Goal: Navigation & Orientation: Find specific page/section

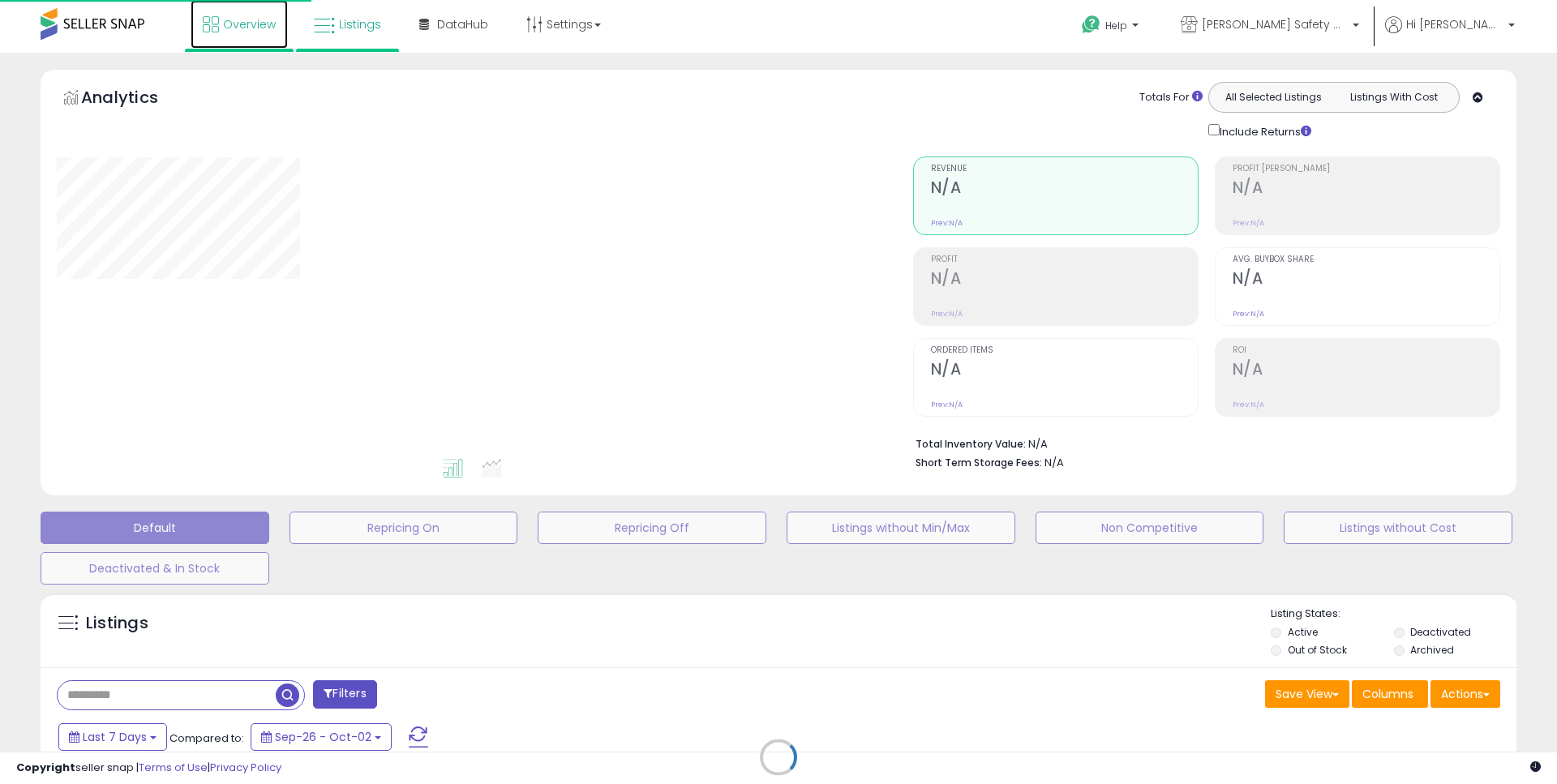
click at [245, 19] on span "Overview" at bounding box center [249, 24] width 53 height 16
type input "**********"
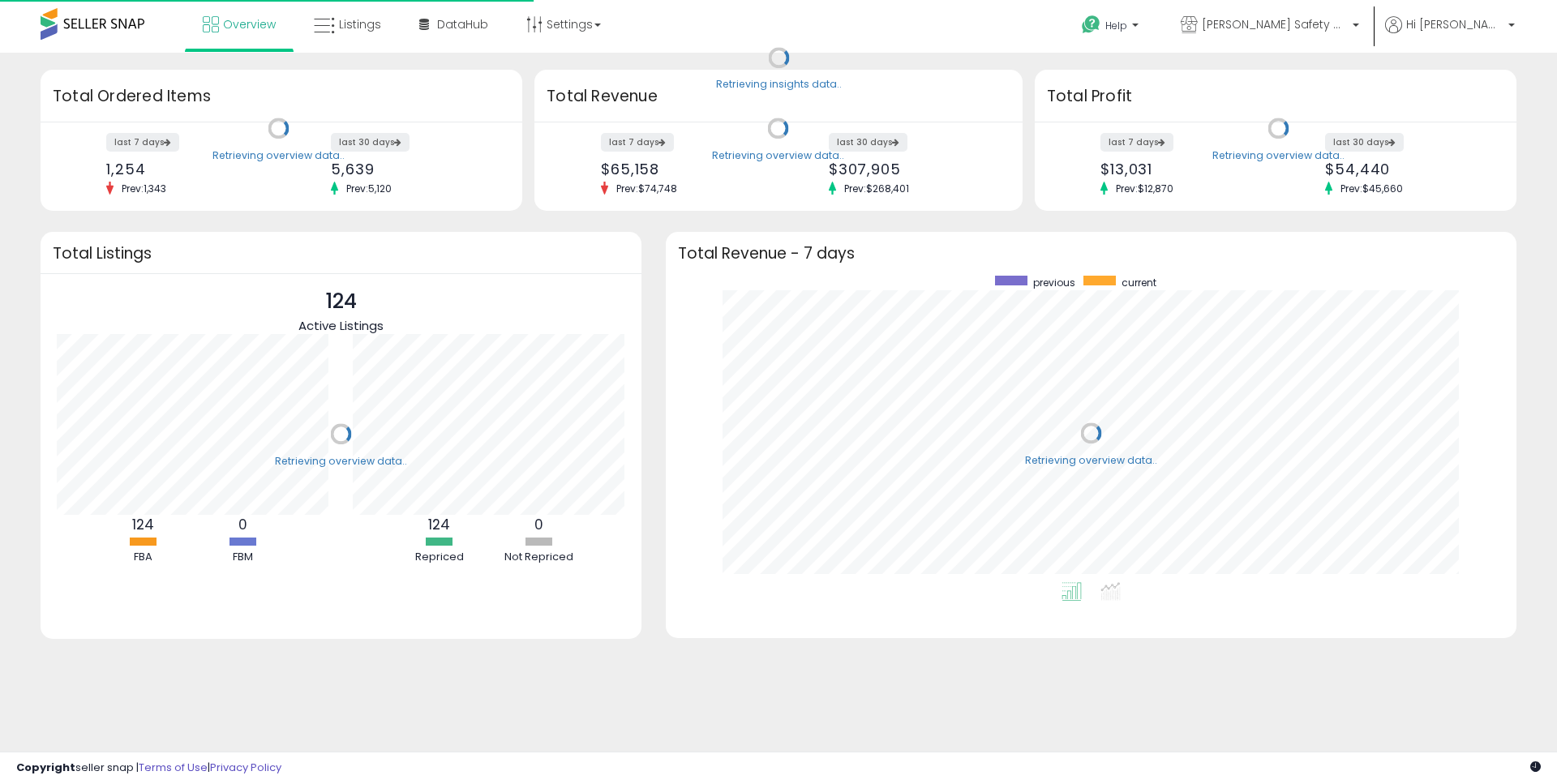
scroll to position [306, 818]
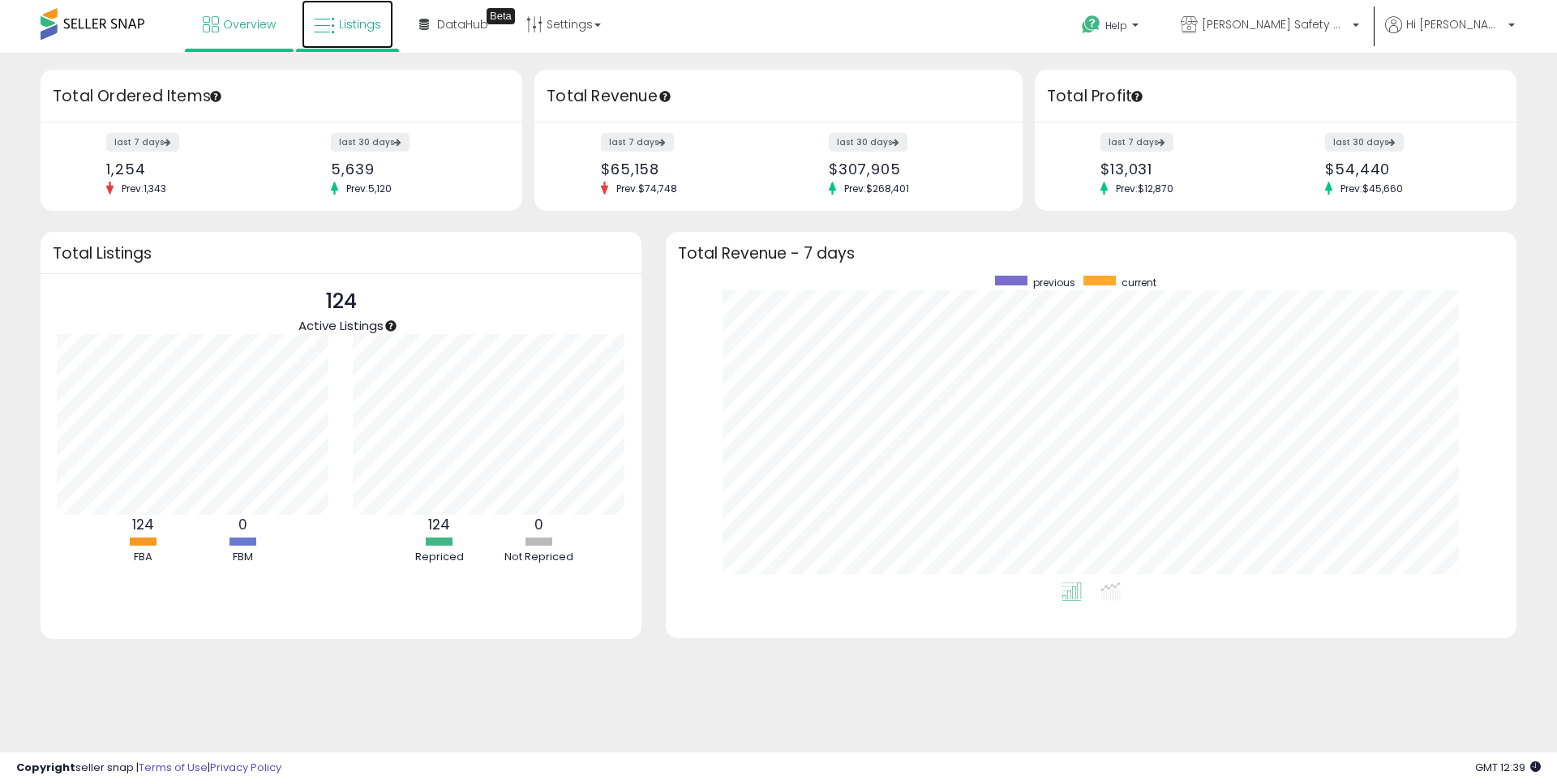
click at [363, 15] on link "Listings" at bounding box center [347, 24] width 92 height 49
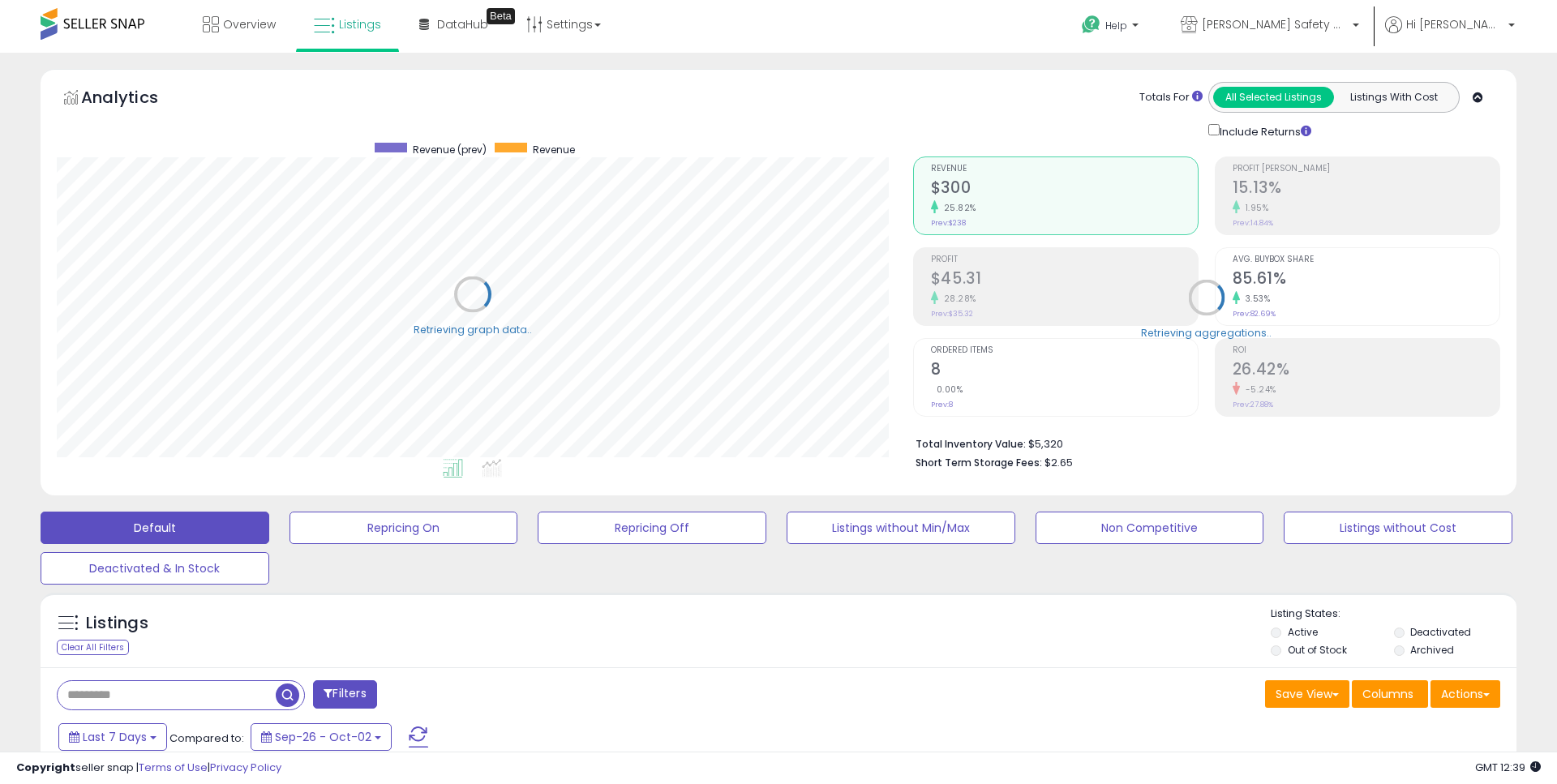
type input "**********"
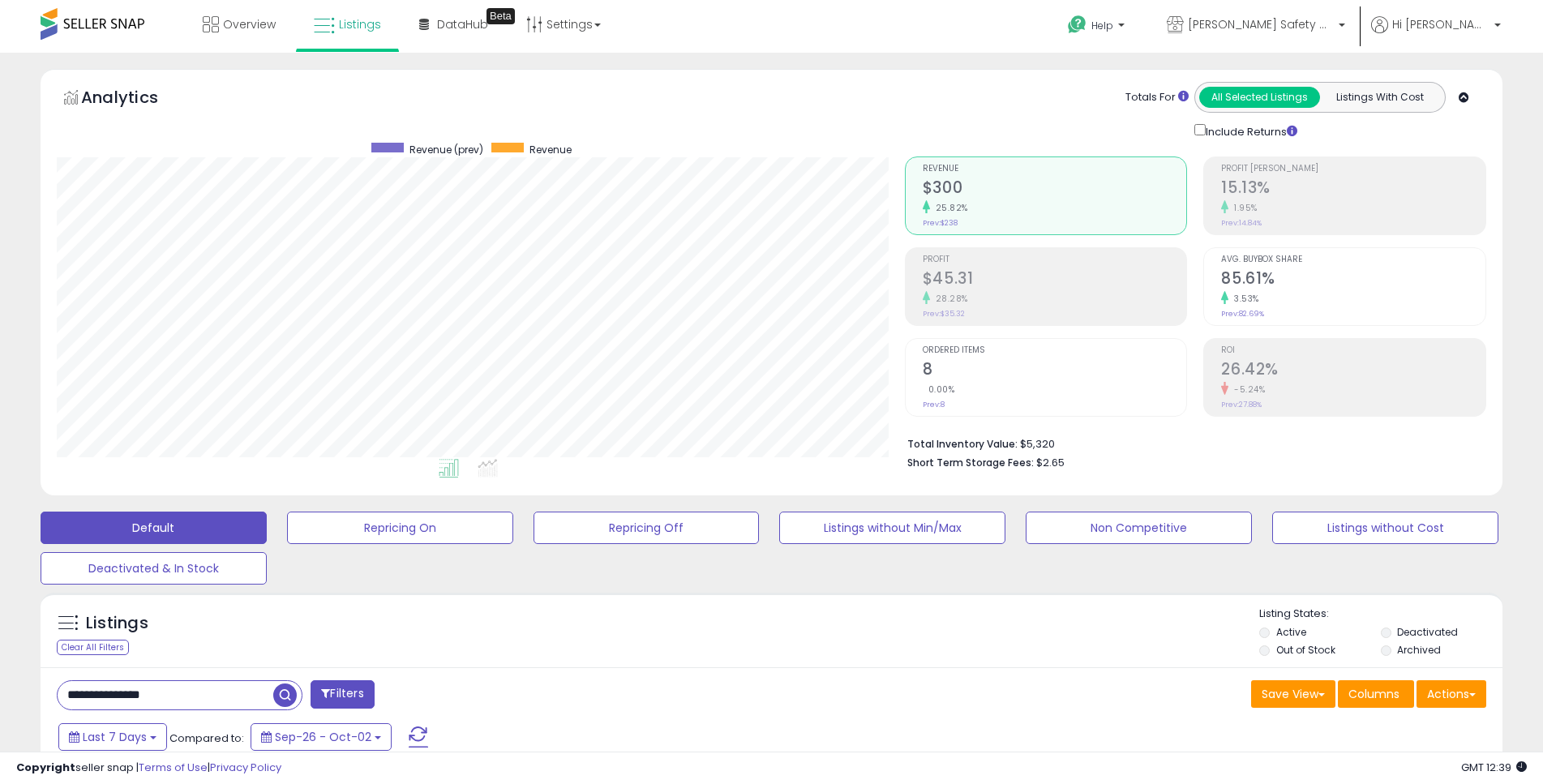
scroll to position [332, 848]
click at [240, 21] on span "Overview" at bounding box center [249, 24] width 53 height 16
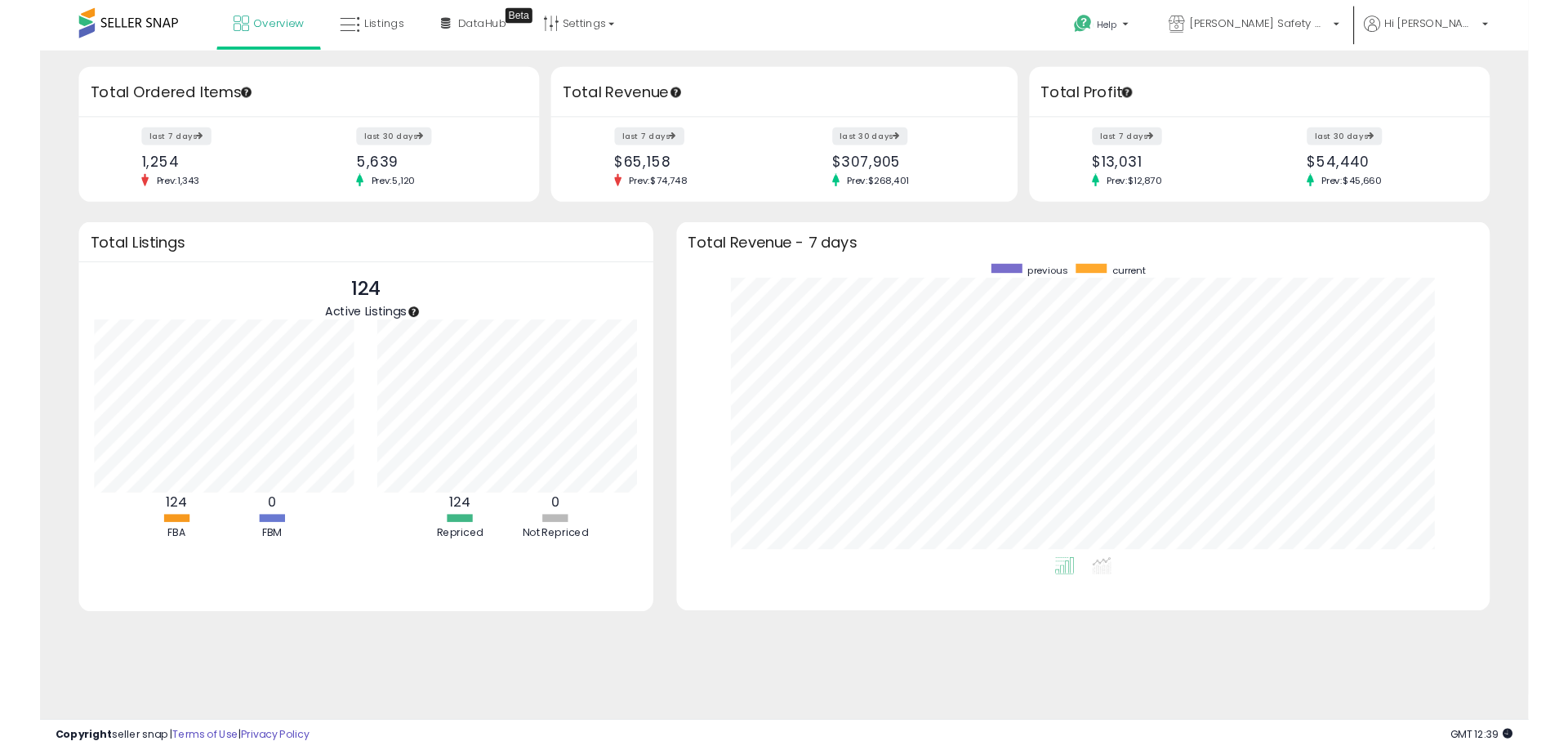
scroll to position [309, 824]
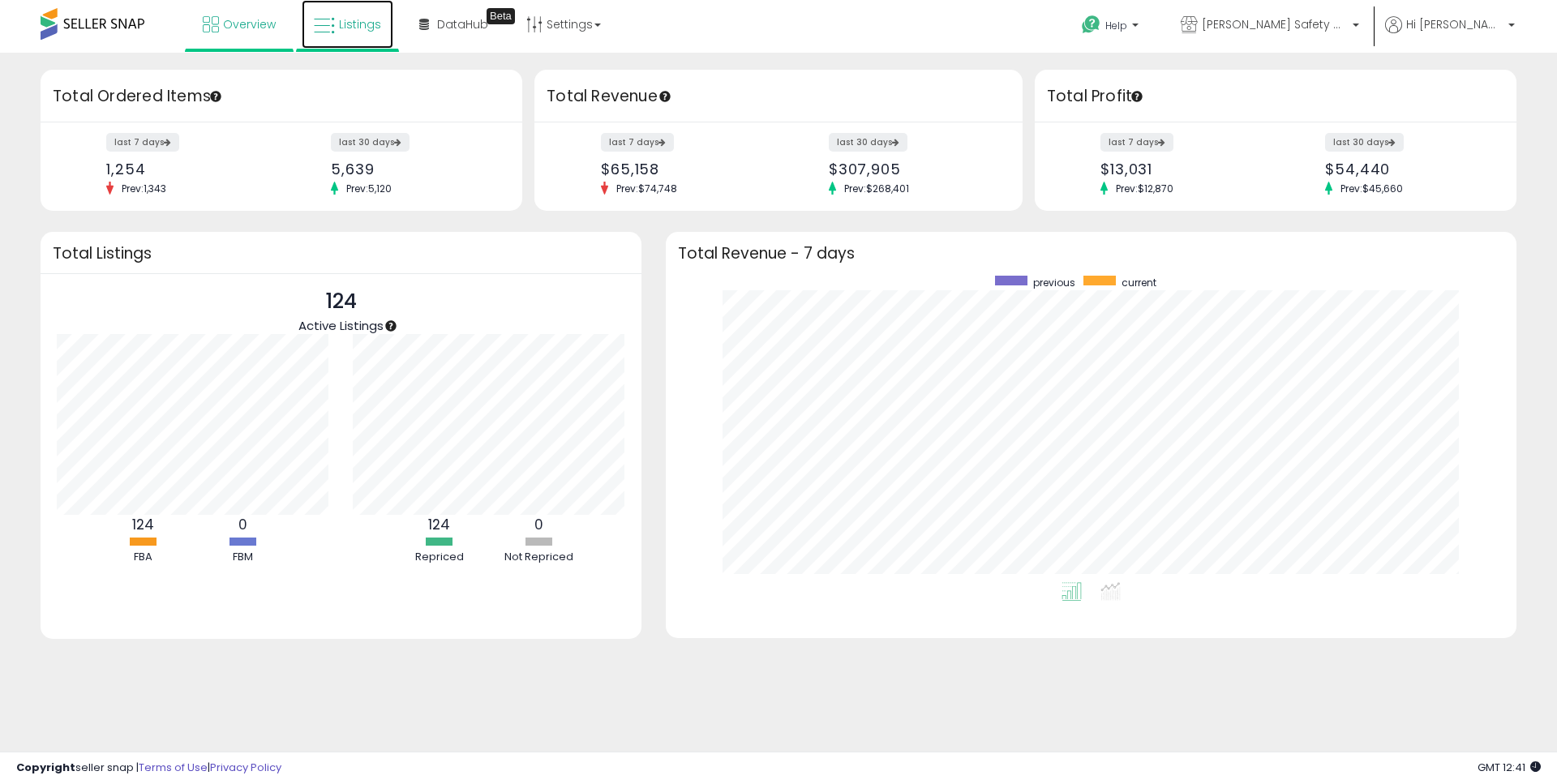
click at [369, 15] on link "Listings" at bounding box center [347, 24] width 92 height 49
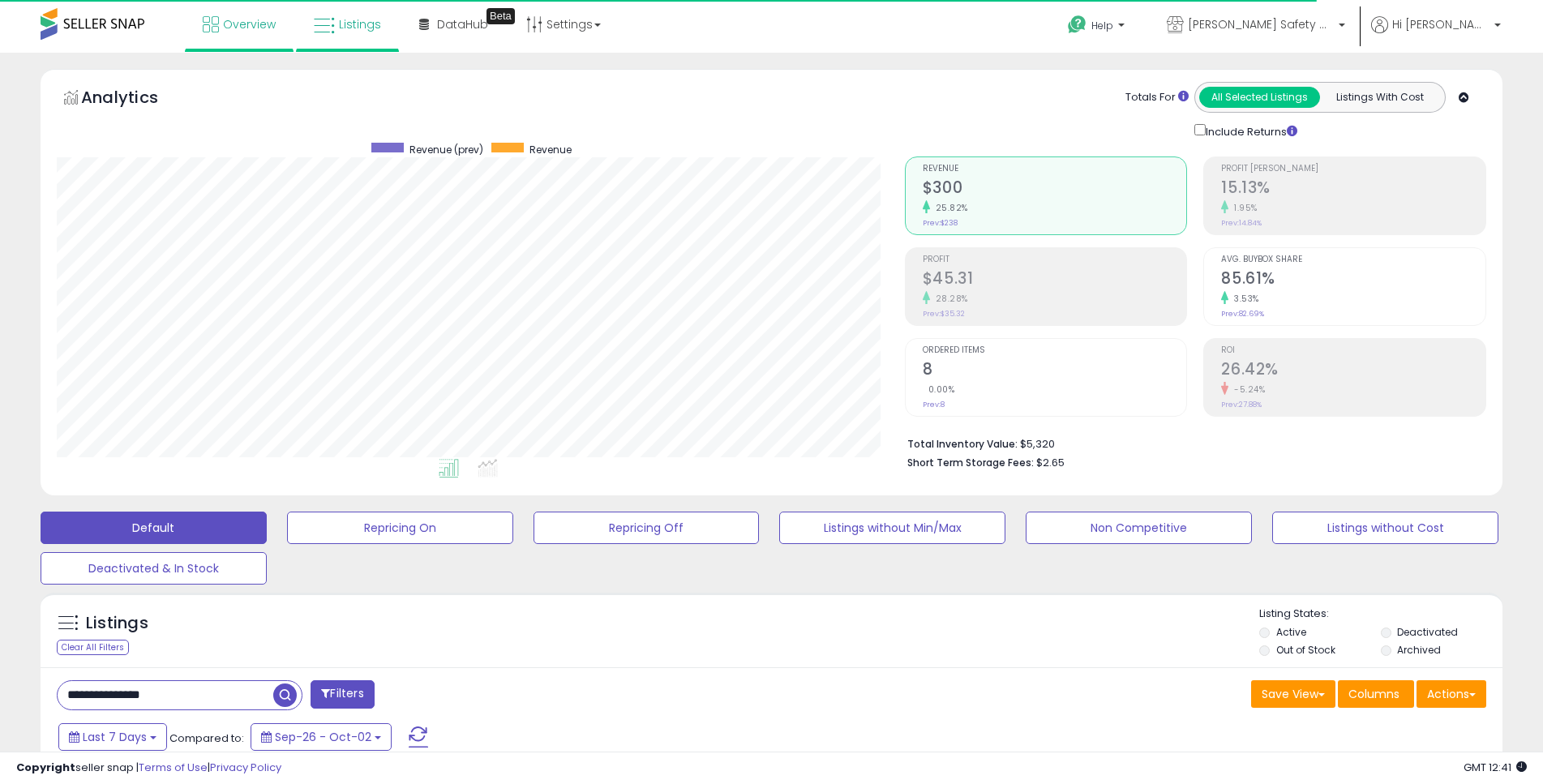
scroll to position [332, 848]
click at [251, 25] on span "Overview" at bounding box center [249, 24] width 53 height 16
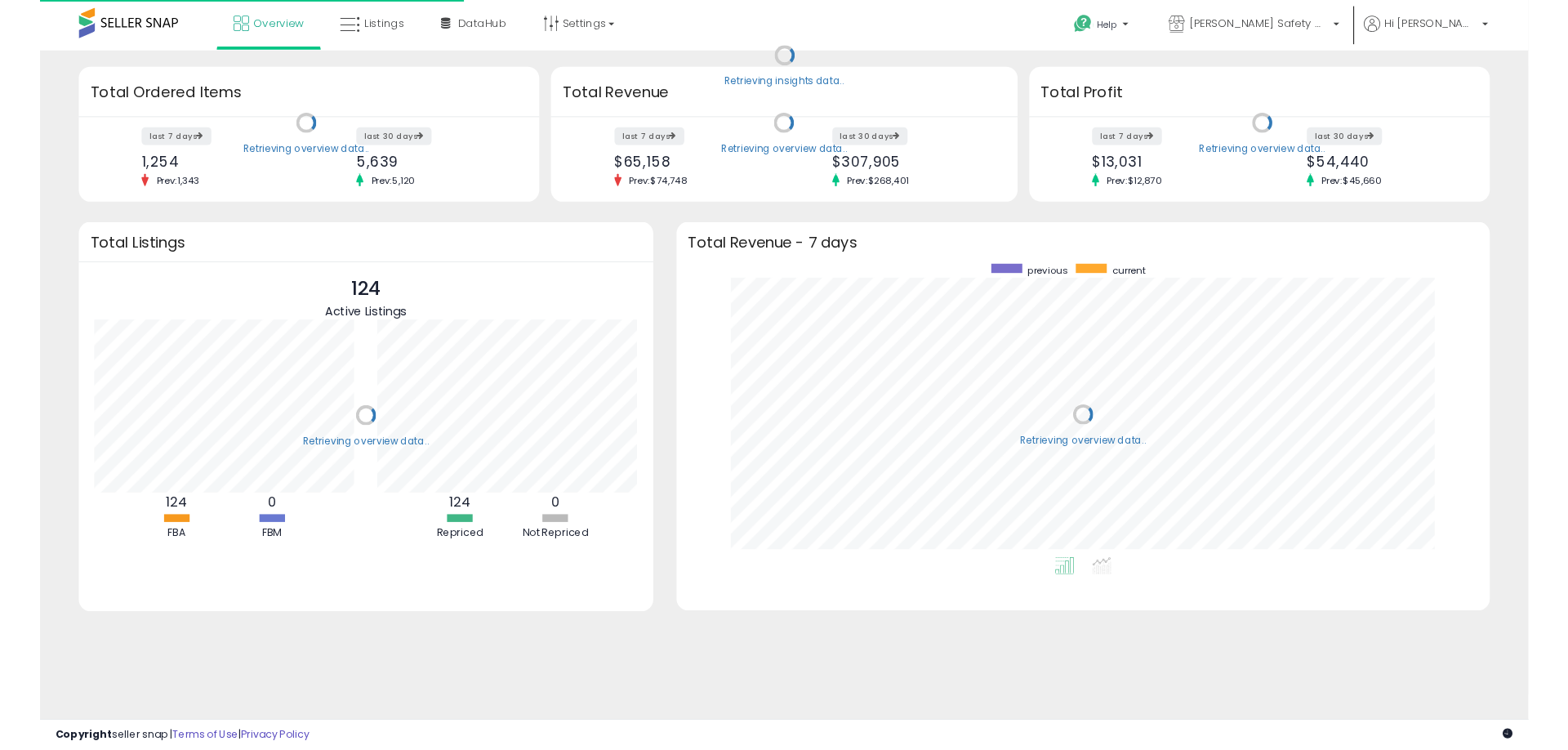
scroll to position [309, 824]
